Goal: Transaction & Acquisition: Obtain resource

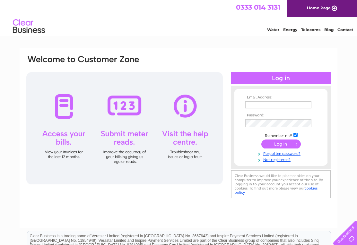
click at [253, 102] on input "text" at bounding box center [278, 105] width 66 height 7
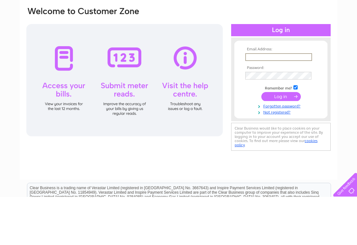
type input "lucy.rimmer@btinternet.com"
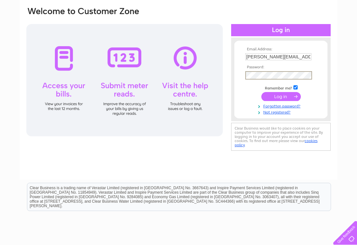
click at [289, 99] on input "submit" at bounding box center [282, 96] width 40 height 9
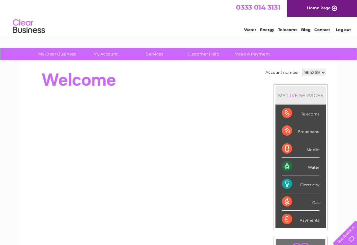
click at [207, 94] on div at bounding box center [143, 144] width 234 height 155
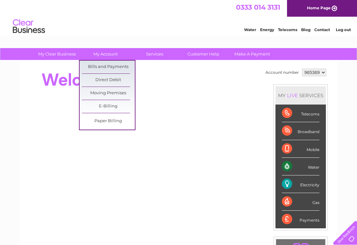
click at [118, 64] on link "Bills and Payments" at bounding box center [108, 67] width 53 height 13
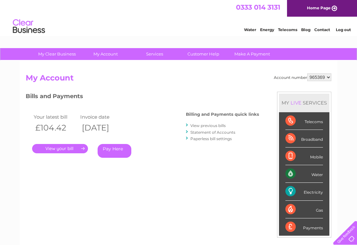
click at [72, 148] on link "." at bounding box center [60, 148] width 56 height 9
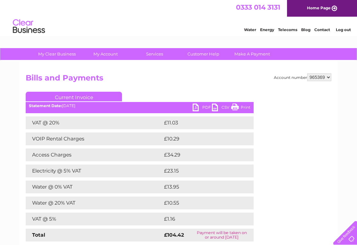
click at [198, 107] on link "PDF" at bounding box center [202, 108] width 19 height 9
